Goal: Navigation & Orientation: Find specific page/section

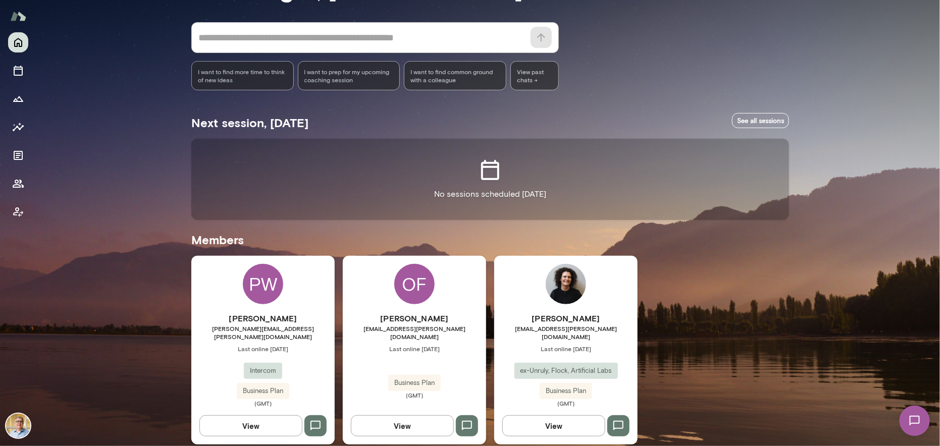
scroll to position [85, 0]
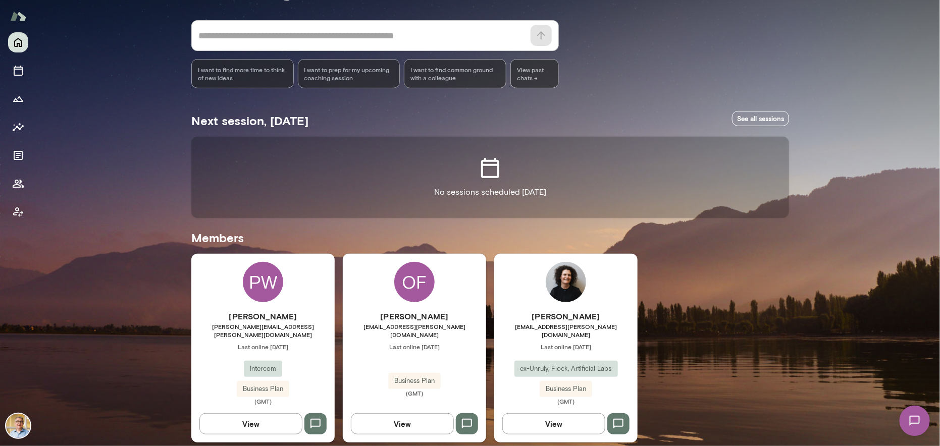
click at [266, 384] on span "Business Plan" at bounding box center [263, 389] width 53 height 10
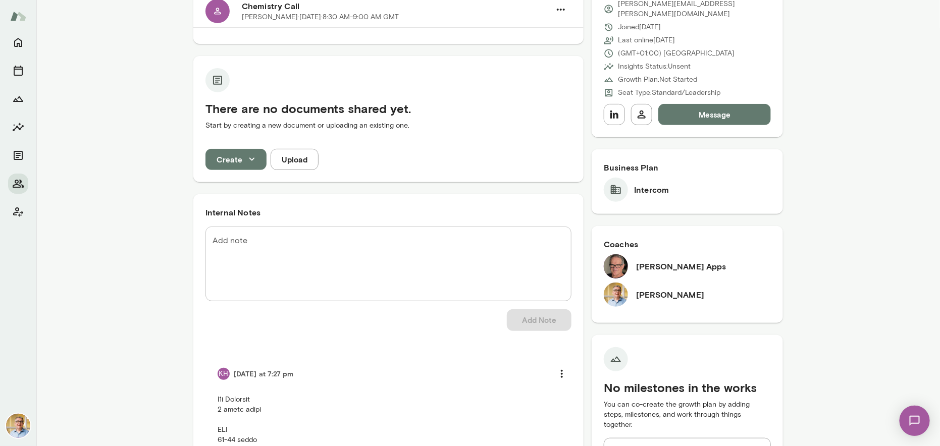
scroll to position [151, 0]
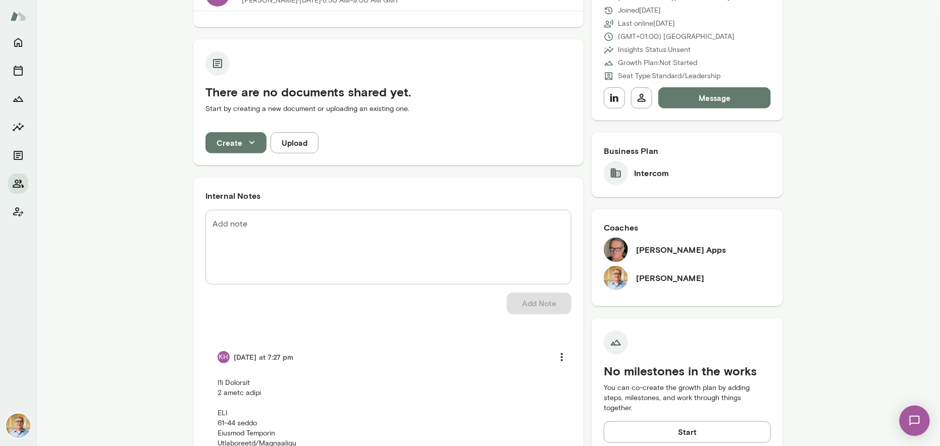
click at [651, 244] on h6 "Geoff Apps" at bounding box center [681, 250] width 90 height 12
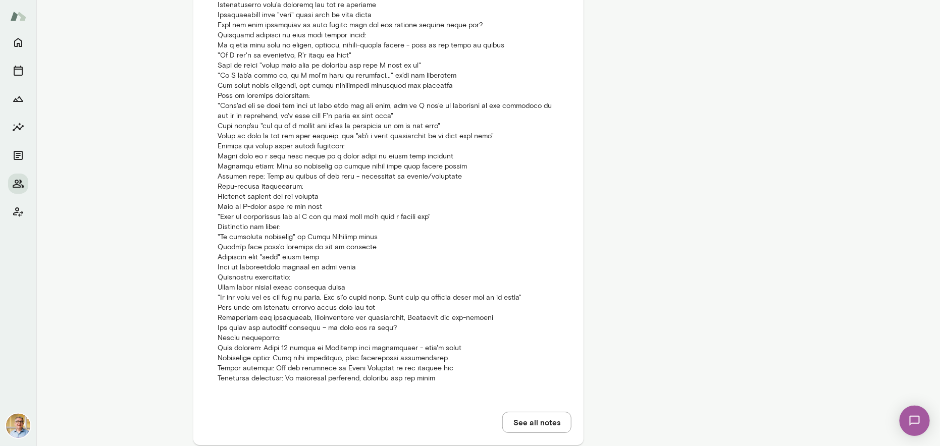
scroll to position [1249, 0]
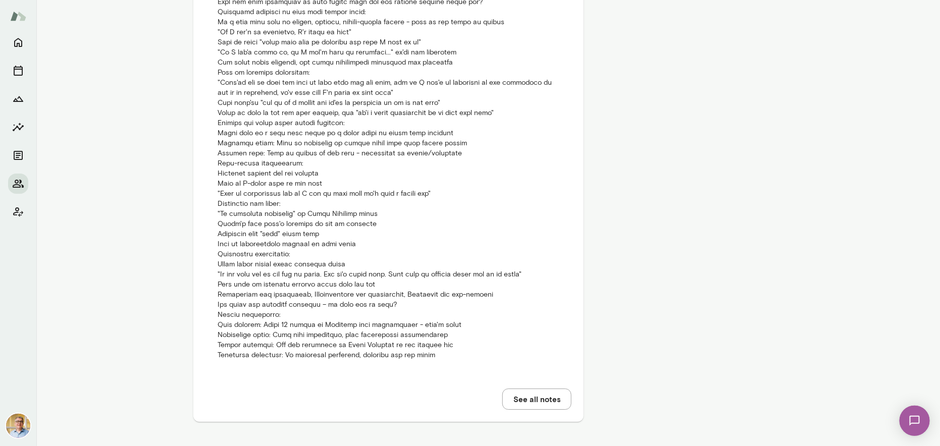
click at [536, 404] on button "See all notes" at bounding box center [536, 399] width 69 height 21
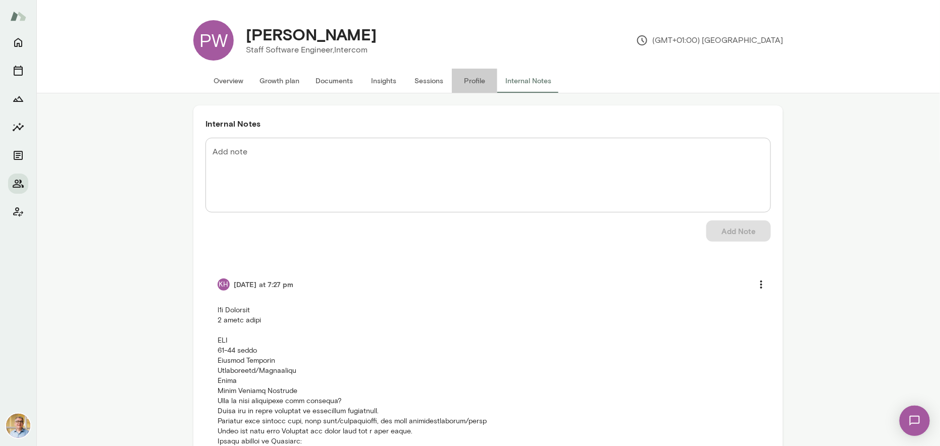
click at [470, 79] on button "Profile" at bounding box center [474, 81] width 45 height 24
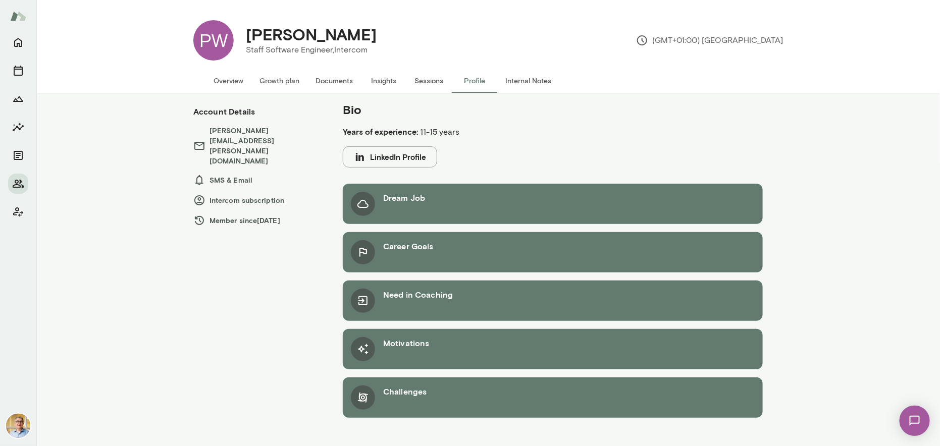
click at [418, 204] on div "Dream Job" at bounding box center [404, 204] width 42 height 24
click at [385, 155] on button "LinkedIn Profile" at bounding box center [390, 156] width 94 height 21
click at [429, 79] on button "Sessions" at bounding box center [428, 81] width 45 height 24
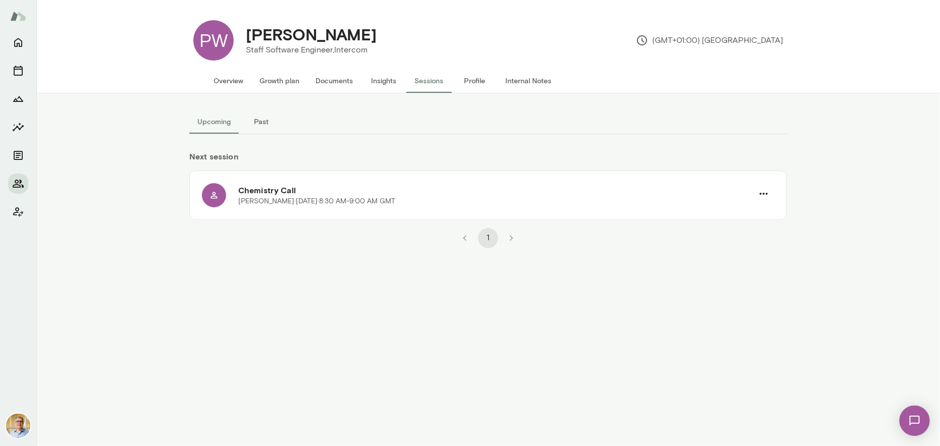
click at [258, 121] on button "Past" at bounding box center [261, 122] width 45 height 24
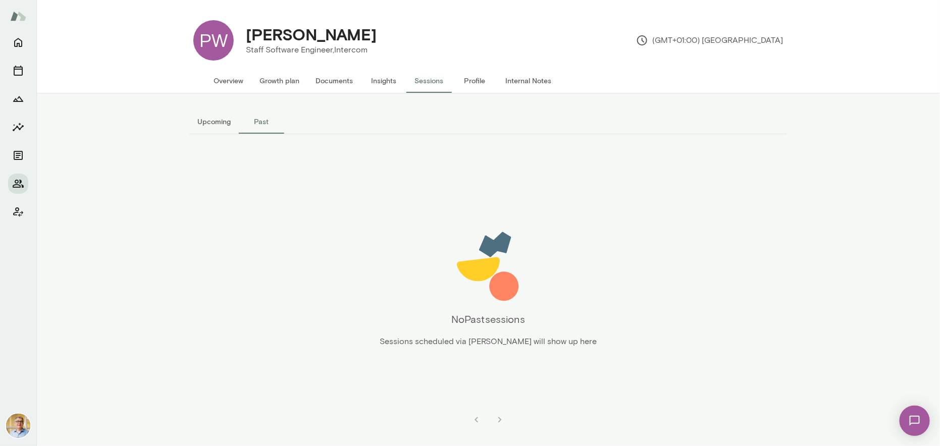
click at [216, 122] on button "Upcoming" at bounding box center [213, 122] width 49 height 24
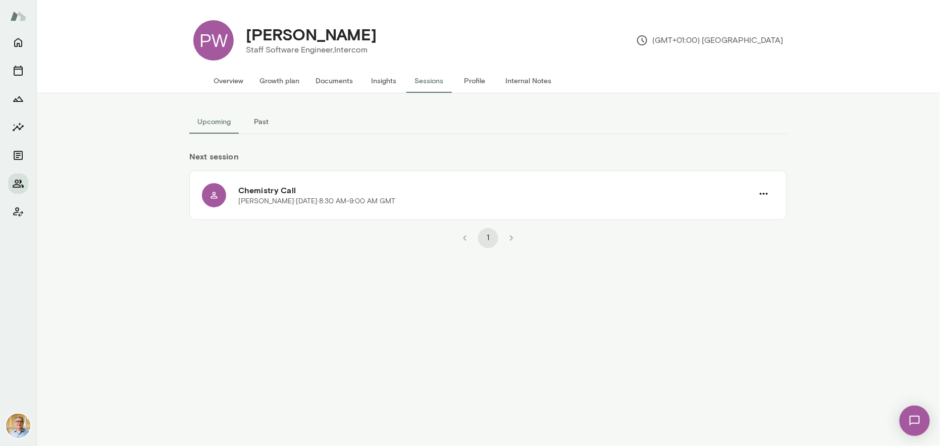
click at [382, 80] on button "Insights" at bounding box center [383, 81] width 45 height 24
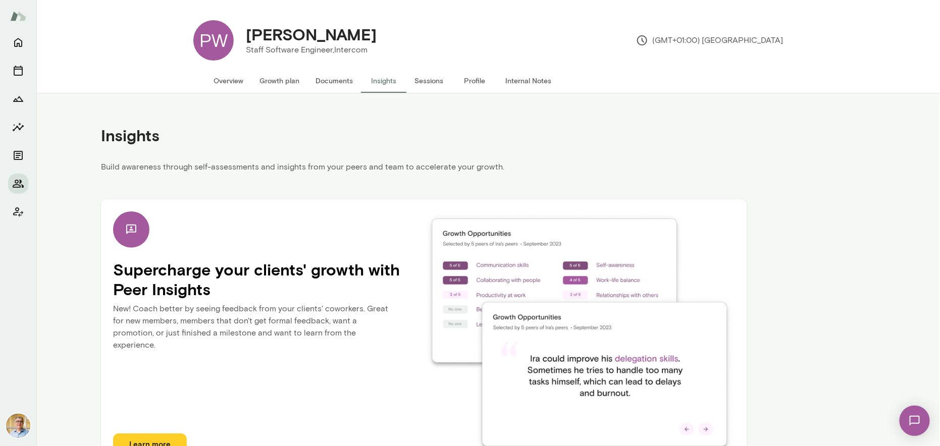
click at [338, 80] on button "Documents" at bounding box center [334, 81] width 54 height 24
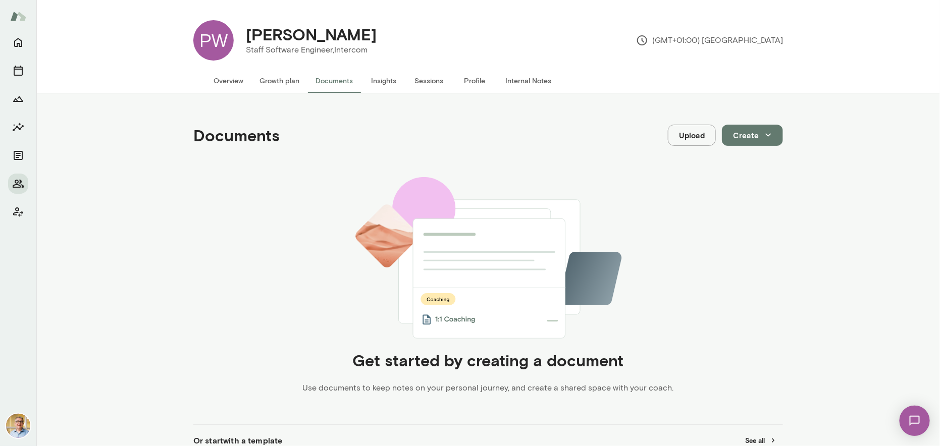
click at [264, 80] on button "Growth plan" at bounding box center [279, 81] width 56 height 24
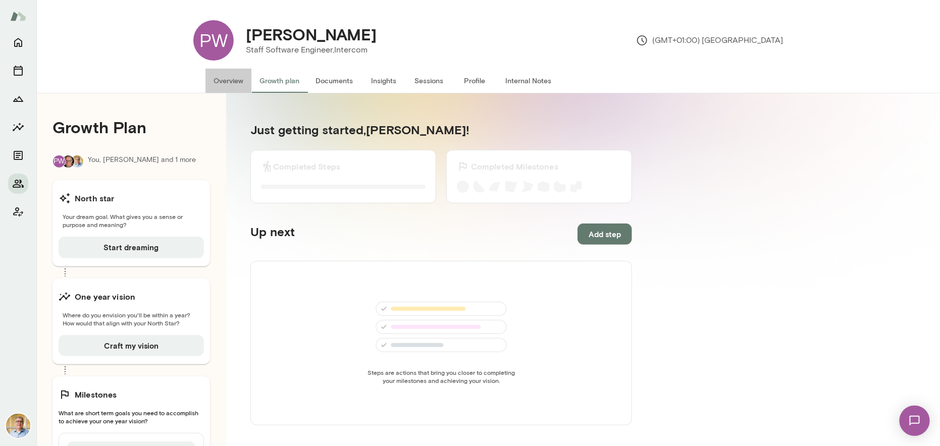
click at [229, 80] on button "Overview" at bounding box center [228, 81] width 46 height 24
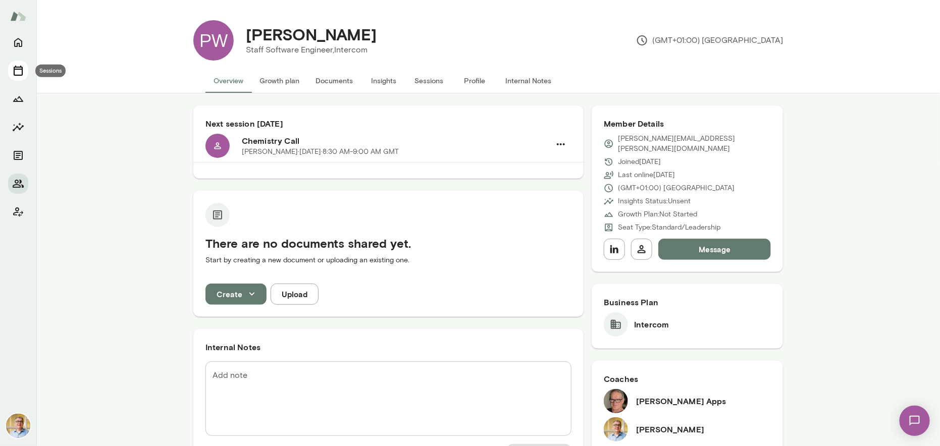
click at [15, 71] on icon "Sessions" at bounding box center [18, 71] width 12 height 12
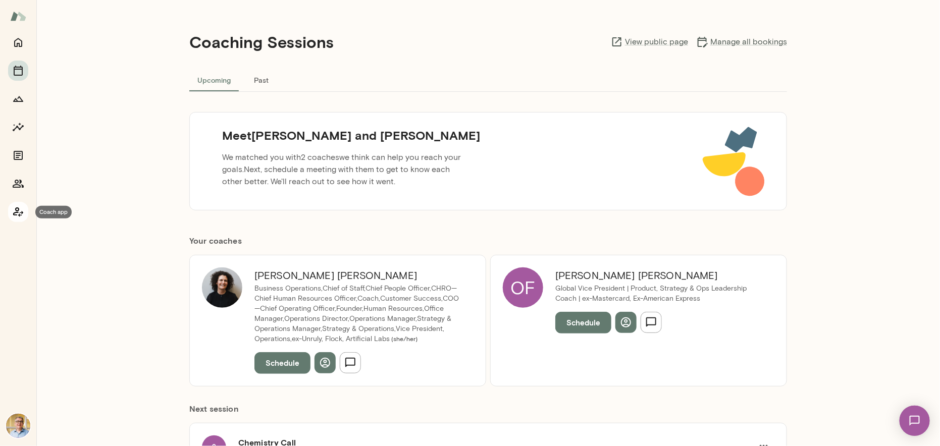
click at [17, 209] on icon "Coach app" at bounding box center [18, 212] width 12 height 12
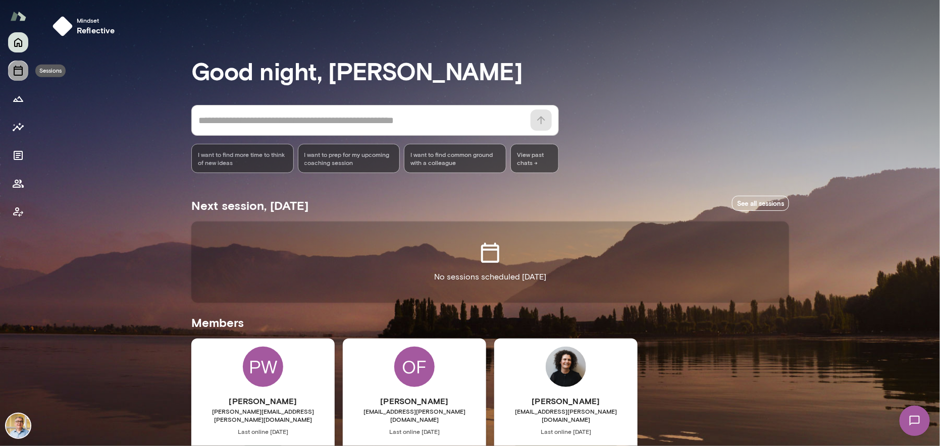
click at [18, 72] on icon "Sessions" at bounding box center [18, 71] width 12 height 12
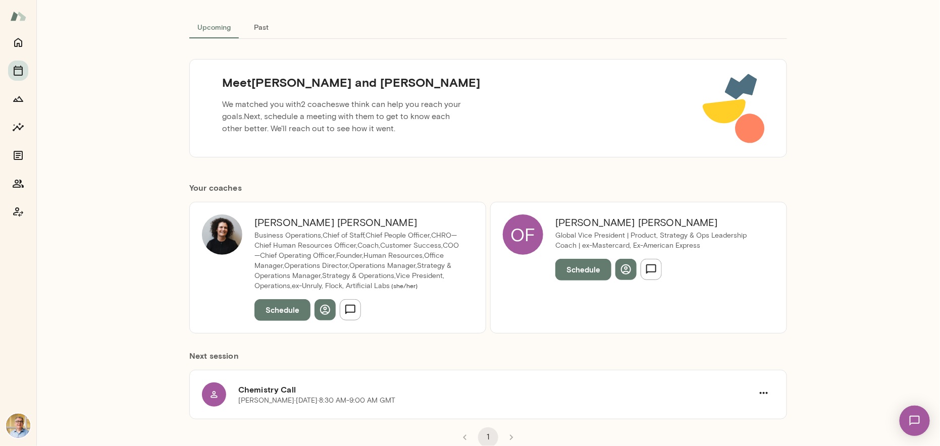
scroll to position [54, 0]
click at [18, 151] on icon "Documents" at bounding box center [18, 155] width 9 height 9
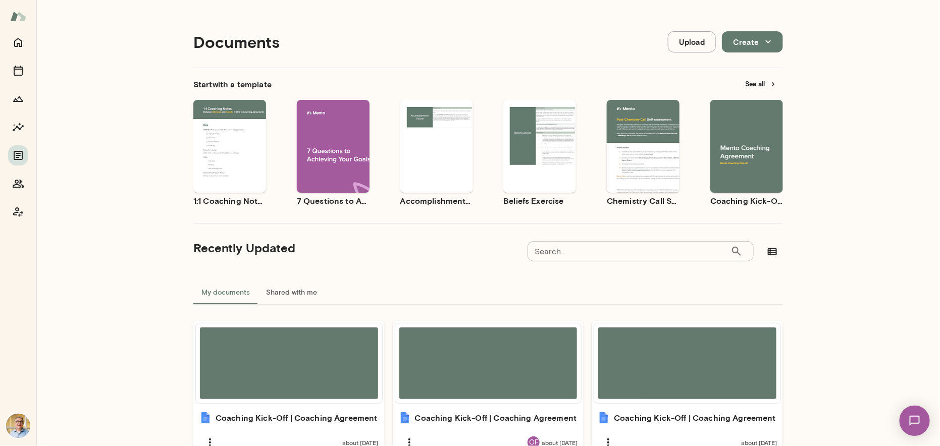
click at [750, 79] on button "See all" at bounding box center [761, 84] width 44 height 16
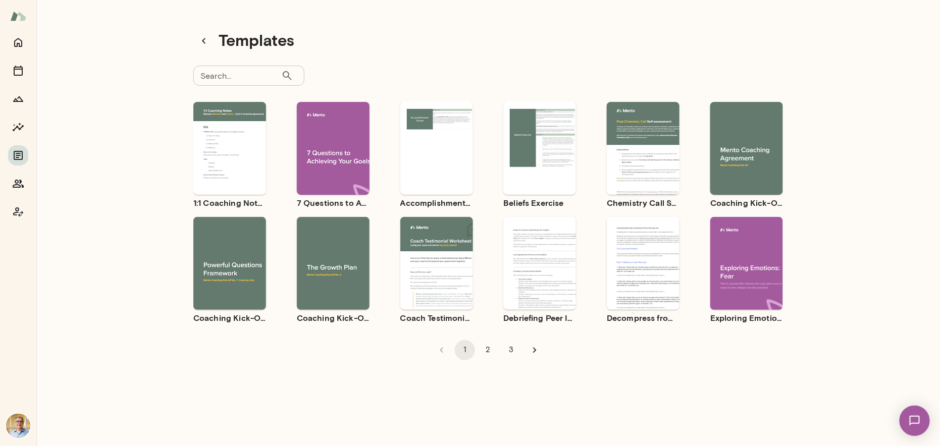
click at [627, 174] on div "Use template Preview" at bounding box center [643, 148] width 73 height 93
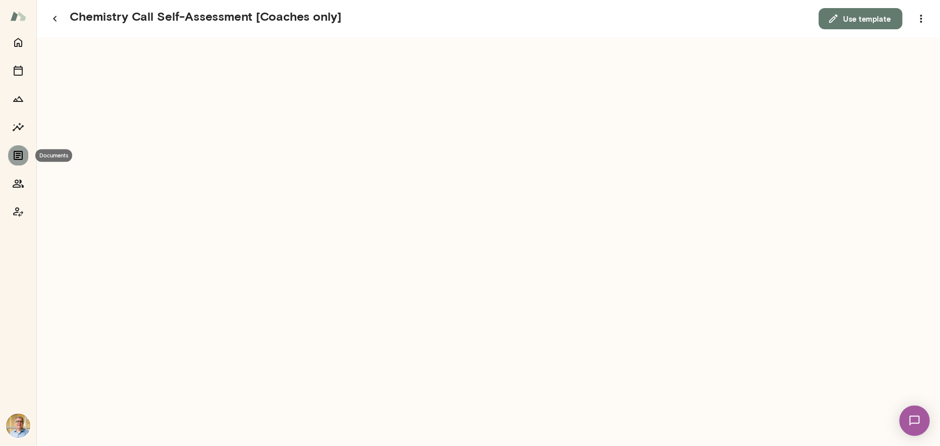
click at [14, 154] on icon "Documents" at bounding box center [18, 155] width 9 height 9
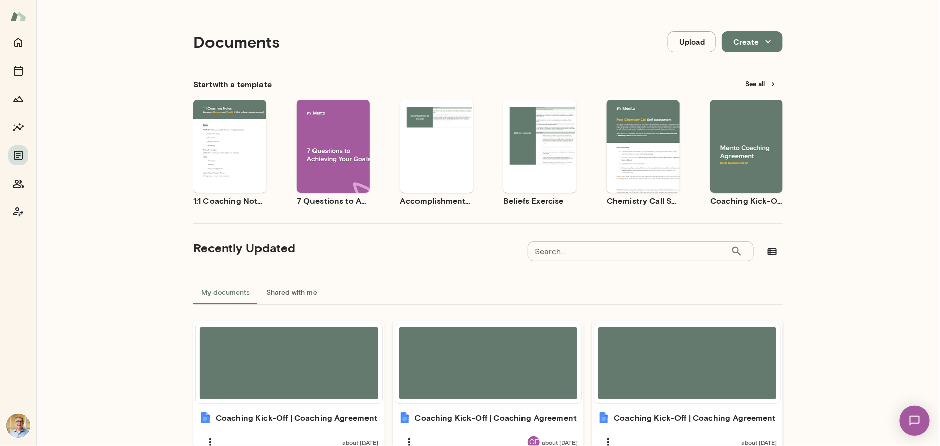
click at [555, 251] on input "Search..." at bounding box center [629, 251] width 203 height 20
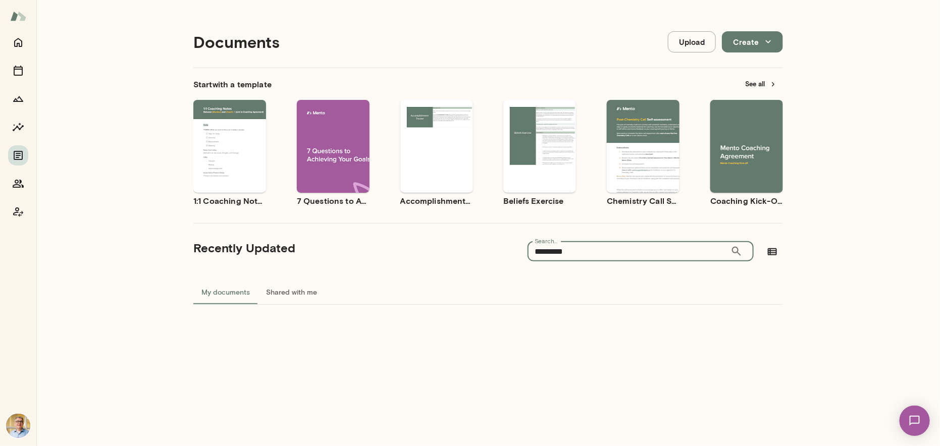
type input "*********"
click at [301, 294] on button "Shared with me" at bounding box center [291, 292] width 67 height 24
click at [229, 289] on button "My documents" at bounding box center [225, 292] width 65 height 24
click at [754, 81] on button "See all" at bounding box center [761, 84] width 44 height 16
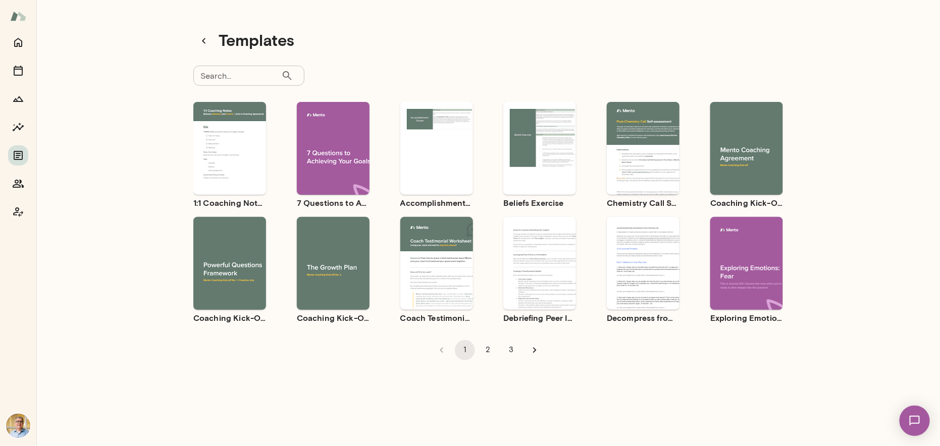
click at [223, 76] on input "Search..." at bounding box center [237, 76] width 88 height 20
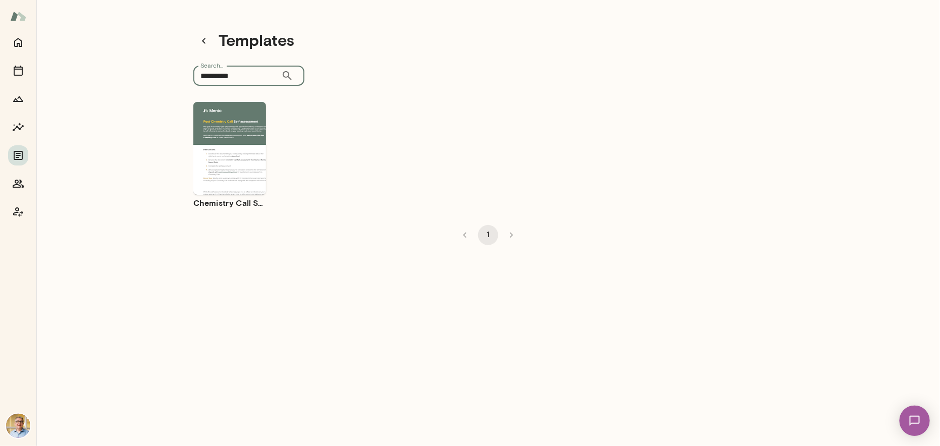
type input "*********"
click at [464, 120] on ul "Use template Preview Chemistry Call Self-Assessment [Coaches only]" at bounding box center [488, 155] width 590 height 107
